Goal: Information Seeking & Learning: Learn about a topic

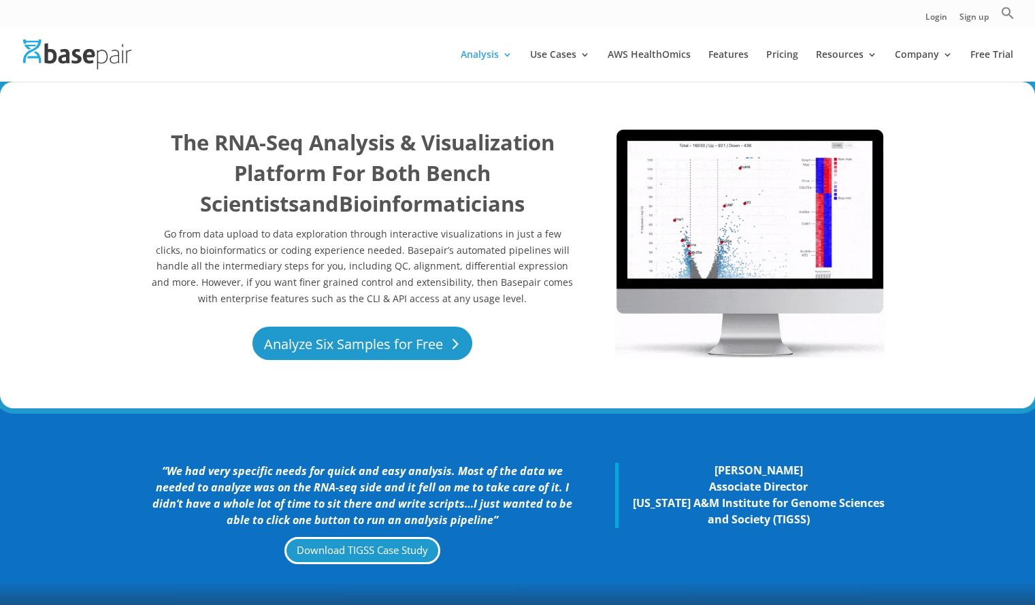
click at [421, 340] on link "Analyze Six Samples for Free" at bounding box center [363, 343] width 220 height 33
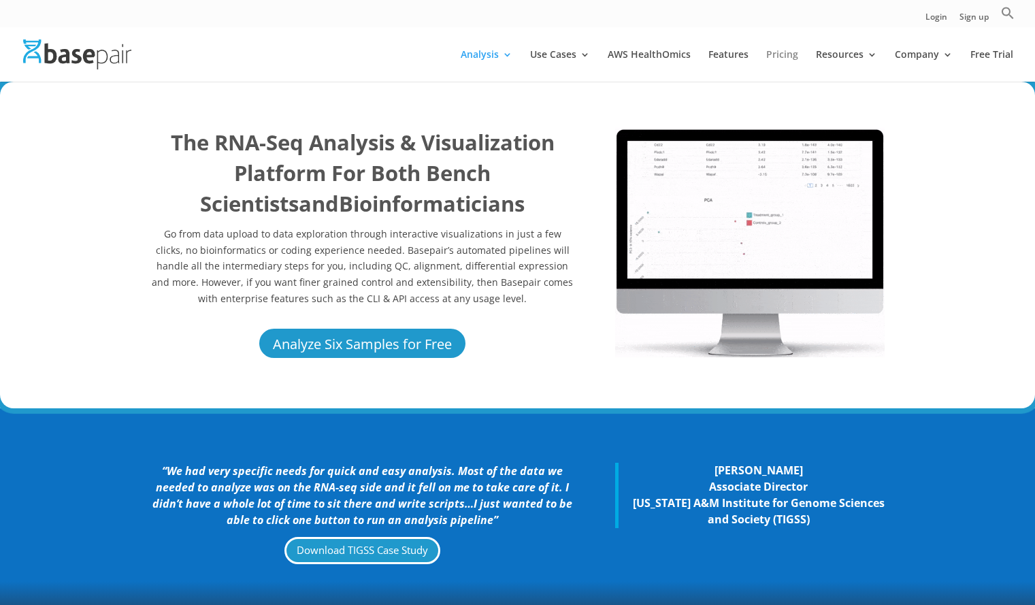
click at [784, 54] on link "Pricing" at bounding box center [783, 66] width 32 height 32
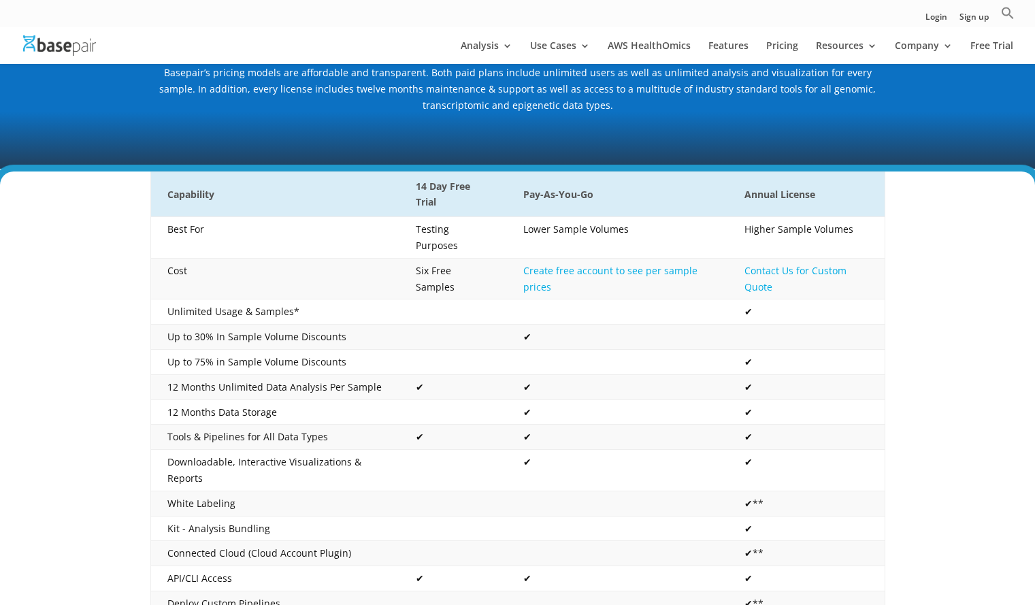
scroll to position [204, 0]
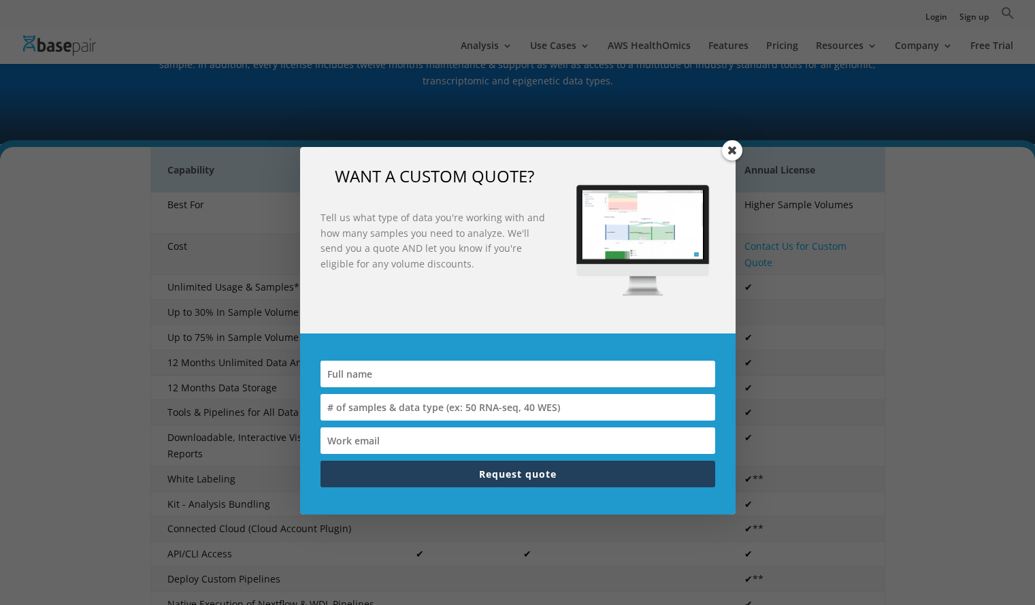
click at [732, 149] on span at bounding box center [732, 150] width 20 height 20
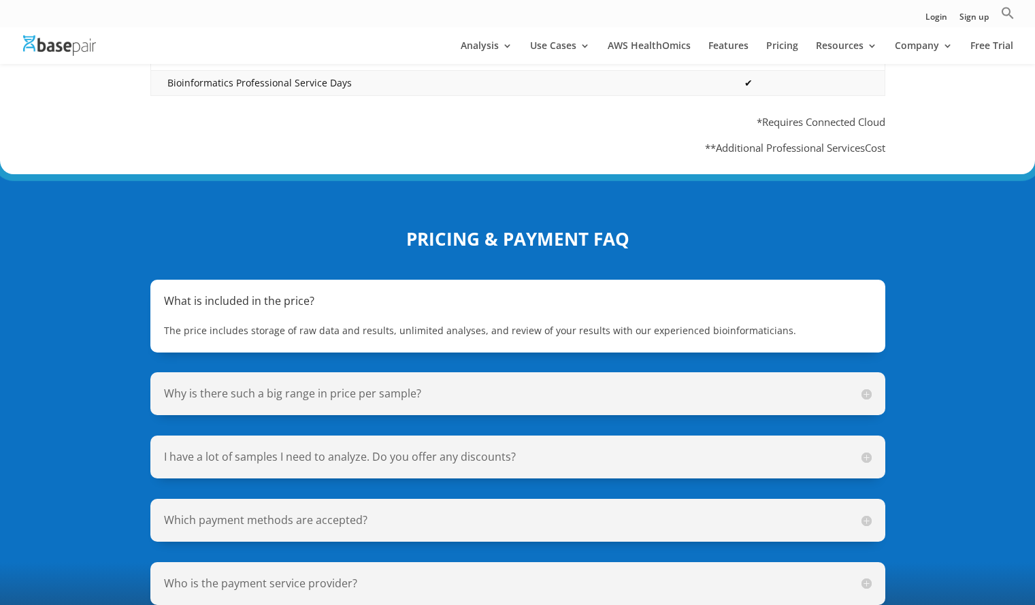
scroll to position [885, 0]
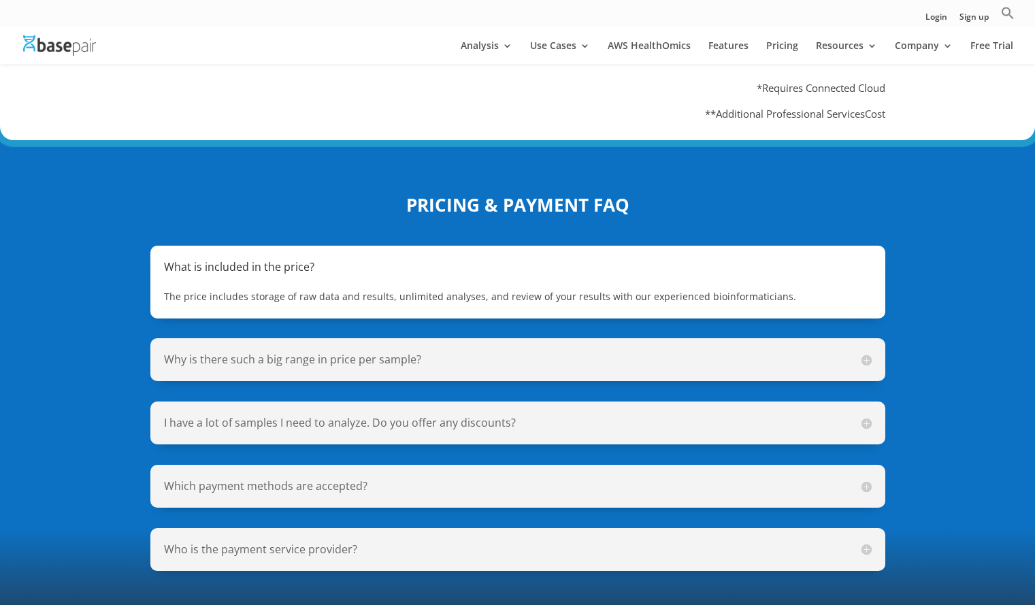
click at [782, 352] on h5 "Why is there such a big range in price per sample?" at bounding box center [518, 360] width 708 height 16
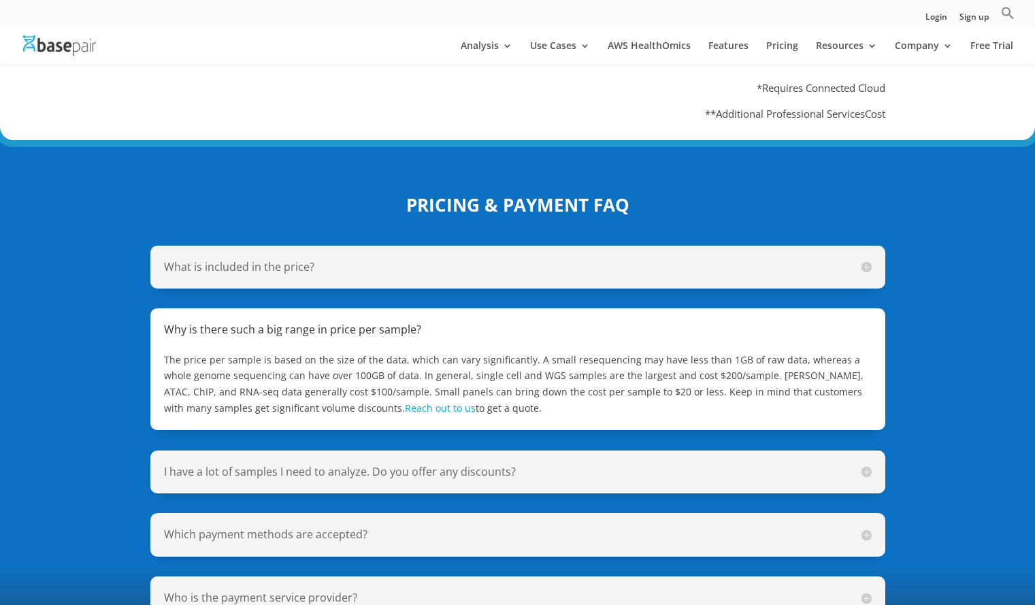
click at [448, 464] on h5 "I have a lot of samples I need to analyze. Do you offer any discounts?" at bounding box center [518, 472] width 708 height 16
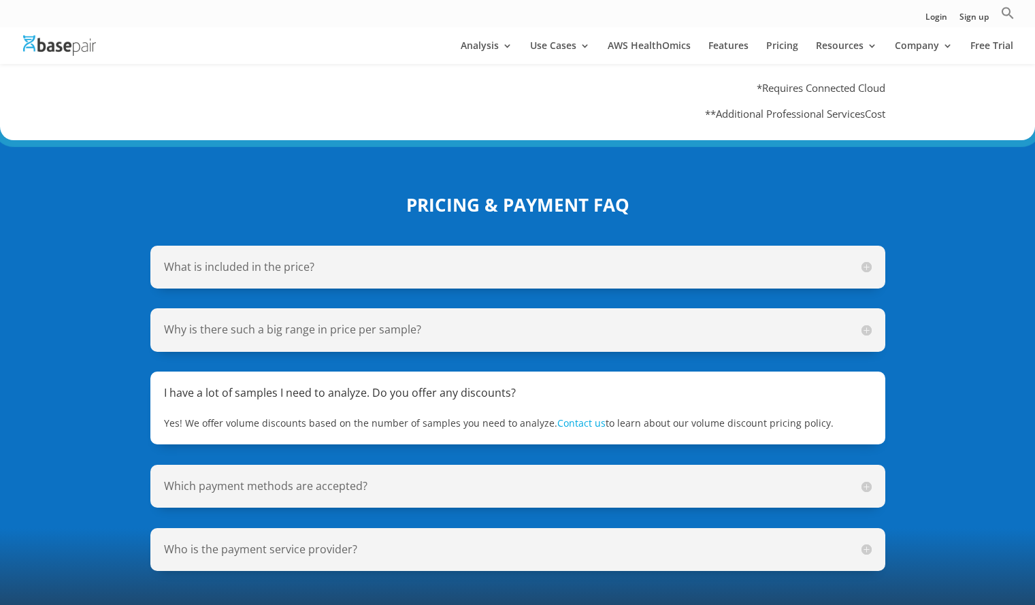
click at [492, 479] on h5 "Which payment methods are accepted?" at bounding box center [518, 487] width 708 height 16
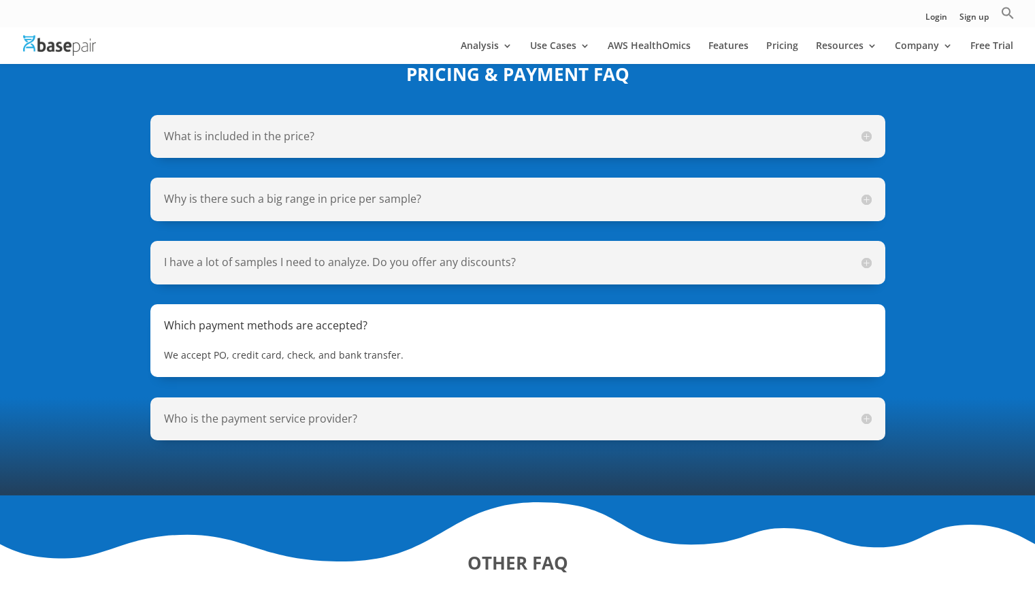
scroll to position [1021, 0]
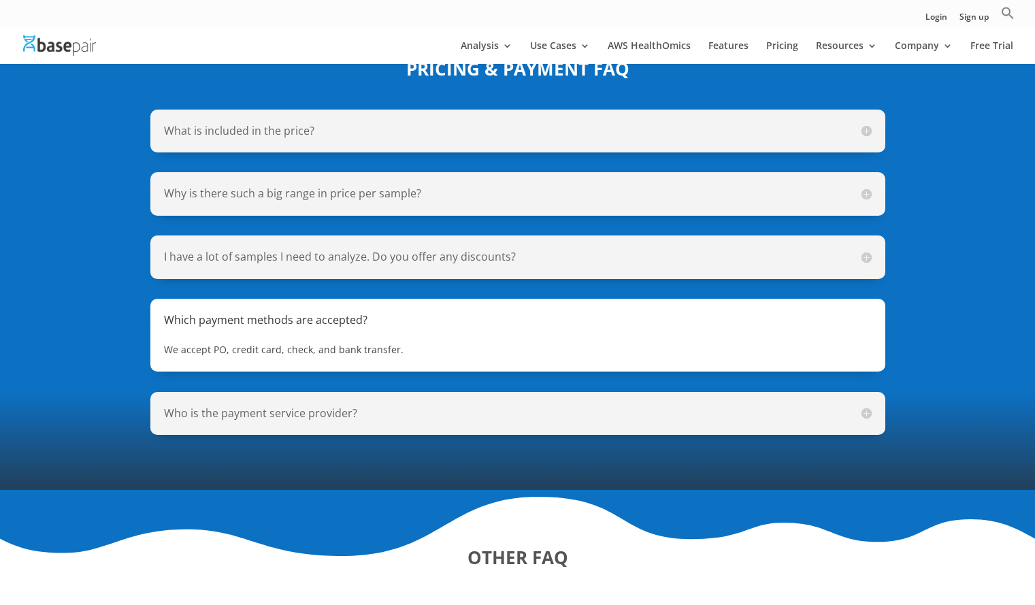
click at [499, 406] on h5 "Who is the payment service provider?" at bounding box center [518, 414] width 708 height 16
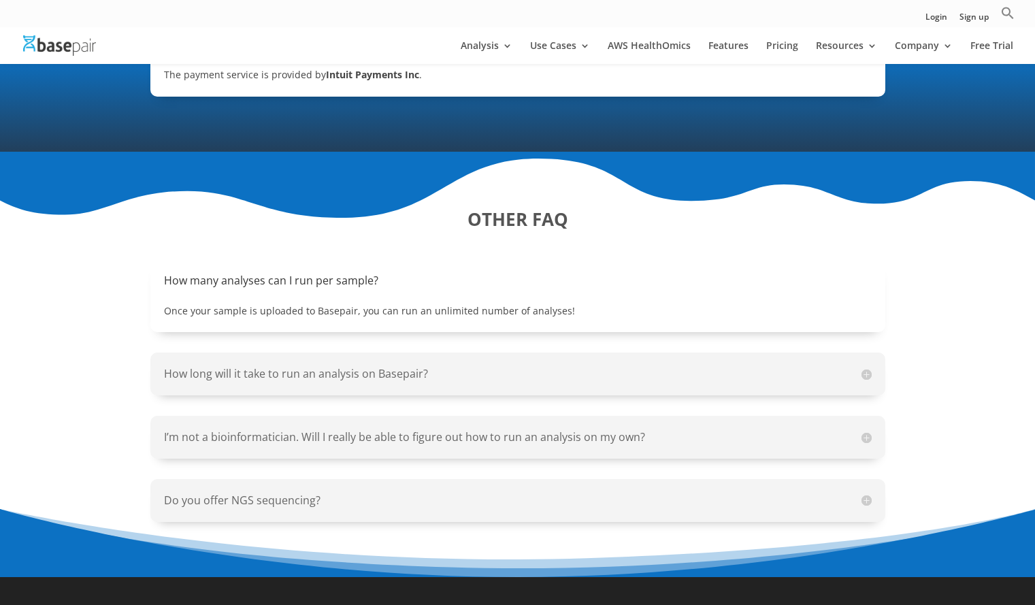
scroll to position [1362, 0]
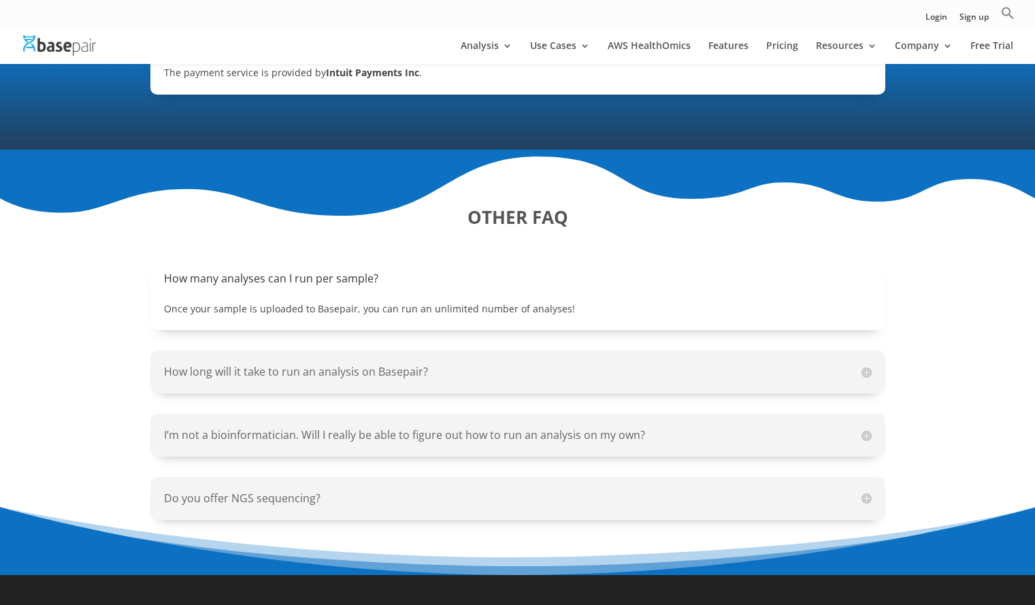
click at [607, 364] on h5 "How long will it take to run an analysis on Basepair?" at bounding box center [518, 372] width 708 height 16
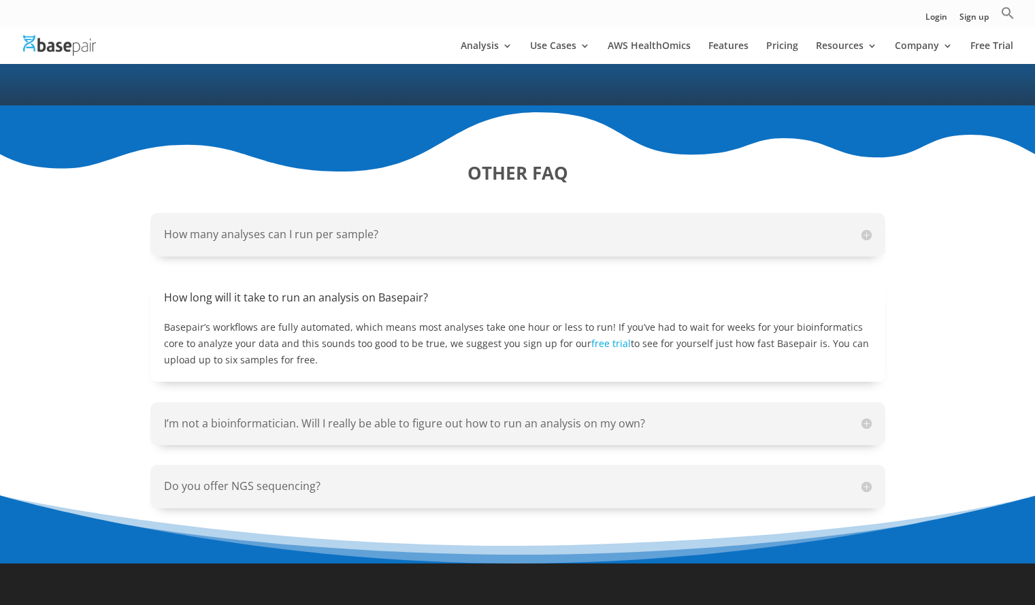
scroll to position [1430, 0]
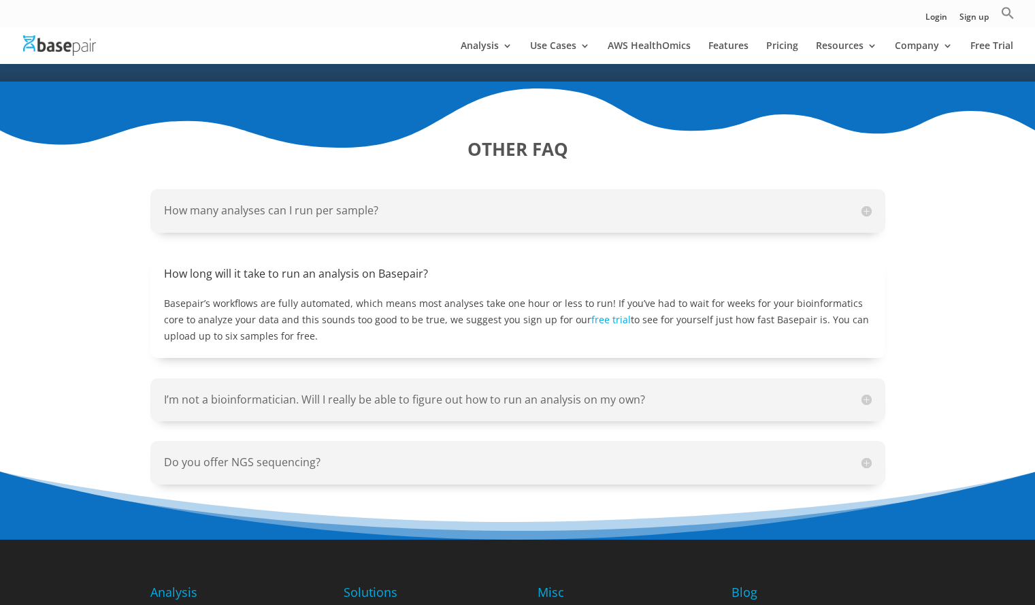
click at [548, 455] on div "Do you offer NGS sequencing? We specialize in NGS analysis and do not offer NGS…" at bounding box center [517, 462] width 735 height 43
click at [798, 455] on h5 "Do you offer NGS sequencing?" at bounding box center [518, 463] width 708 height 16
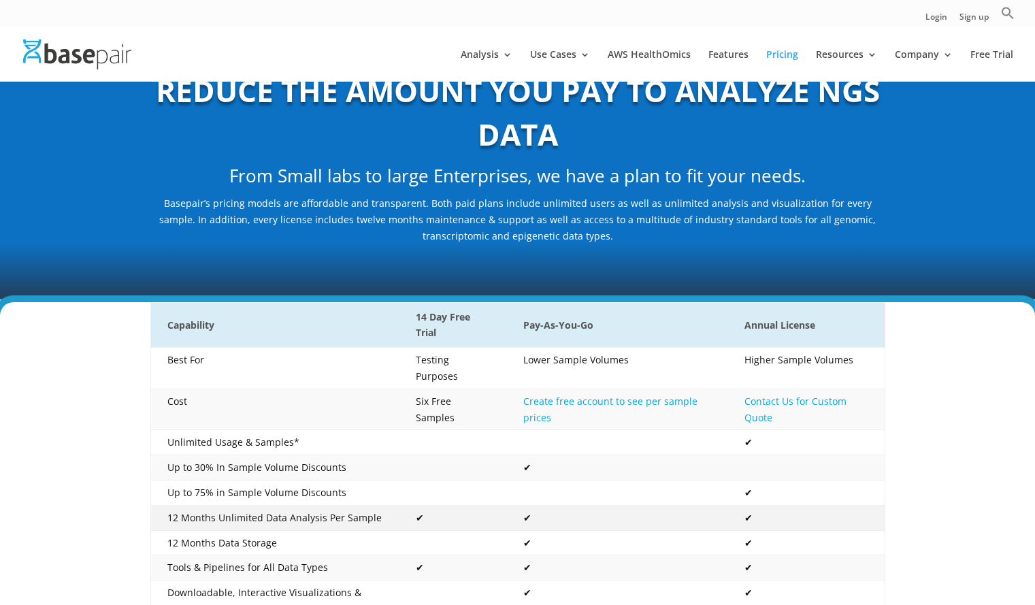
scroll to position [0, 0]
